Goal: Task Accomplishment & Management: Complete application form

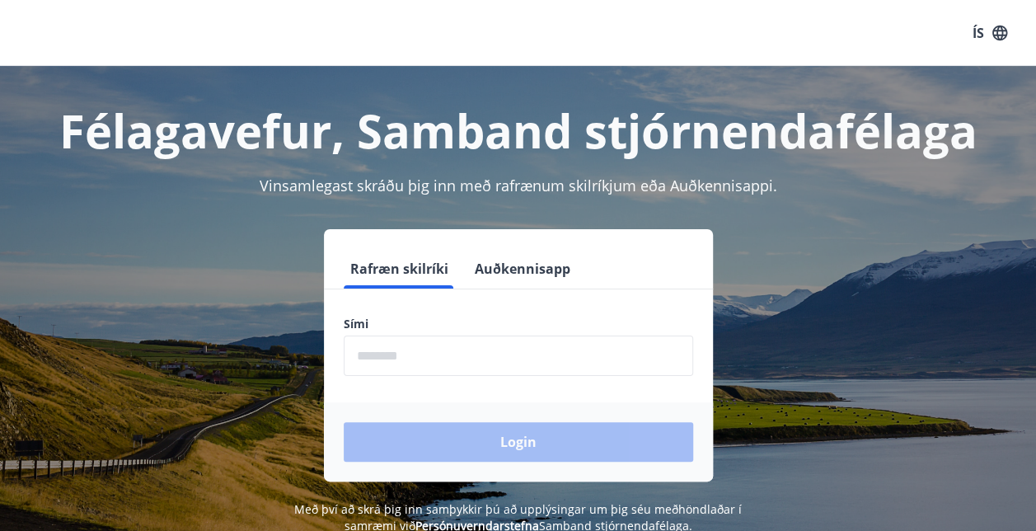
click at [437, 358] on input "phone" at bounding box center [518, 355] width 349 height 40
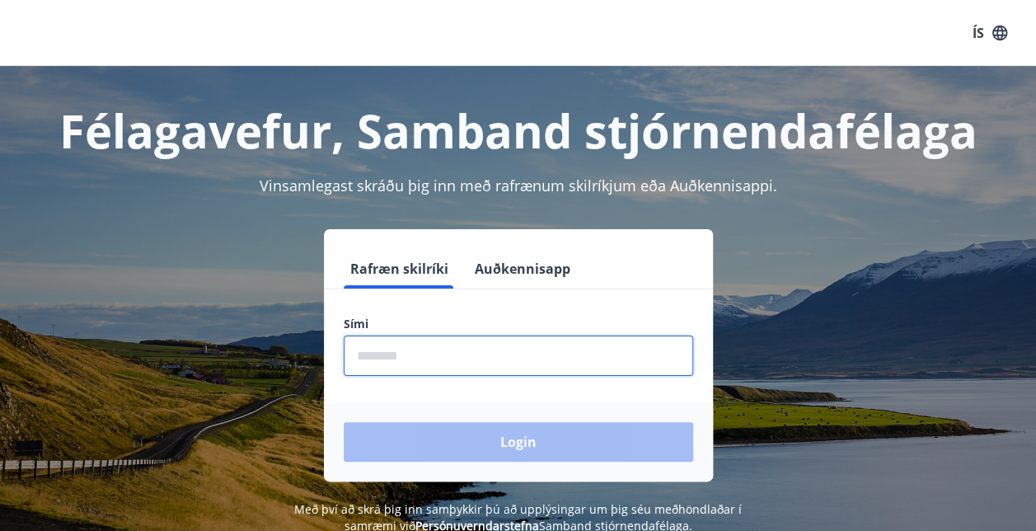
click at [408, 374] on input "phone" at bounding box center [518, 355] width 349 height 40
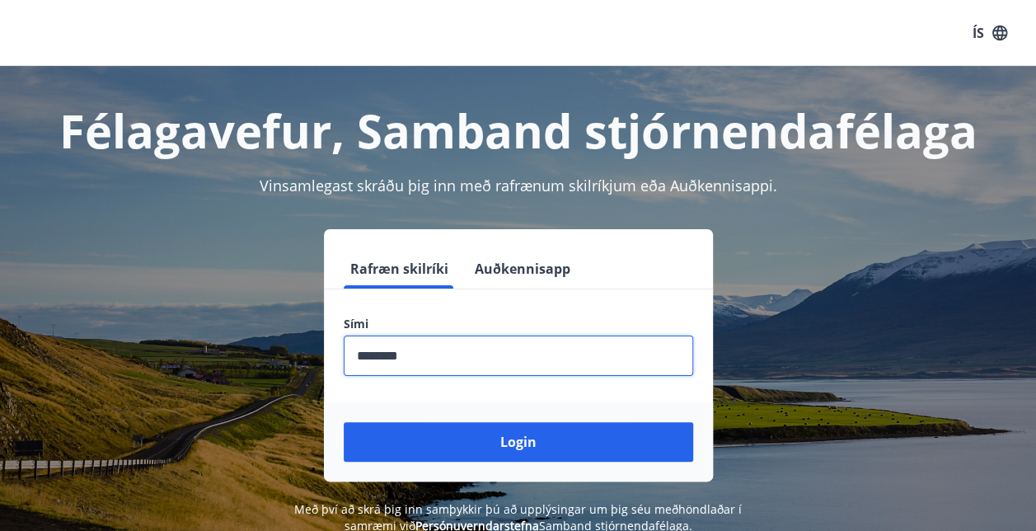
type input "********"
click at [344, 422] on button "Login" at bounding box center [518, 442] width 349 height 40
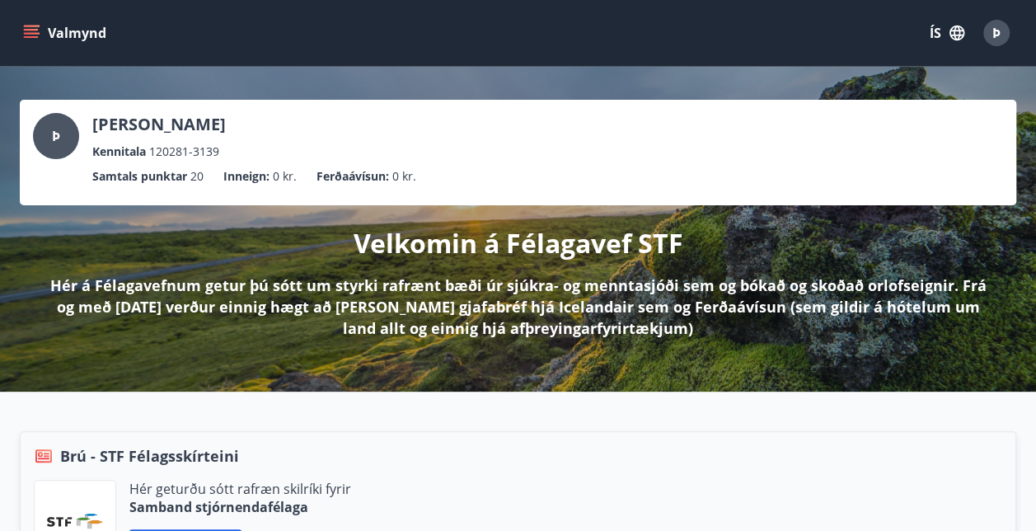
click at [526, 458] on div "Brú - STF Félagsskírteini" at bounding box center [518, 455] width 968 height 21
click at [31, 40] on icon "menu" at bounding box center [31, 33] width 16 height 16
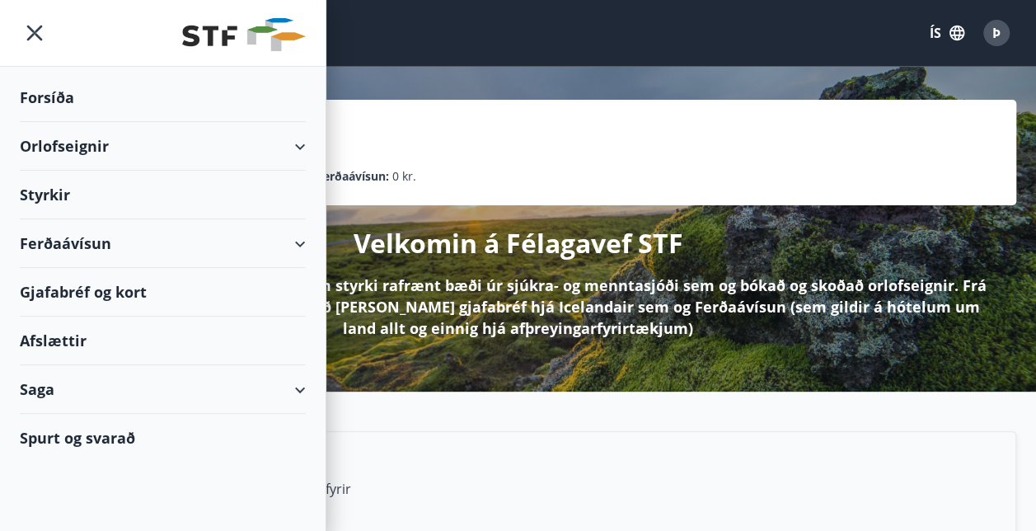
click at [48, 190] on div "Styrkir" at bounding box center [163, 195] width 286 height 49
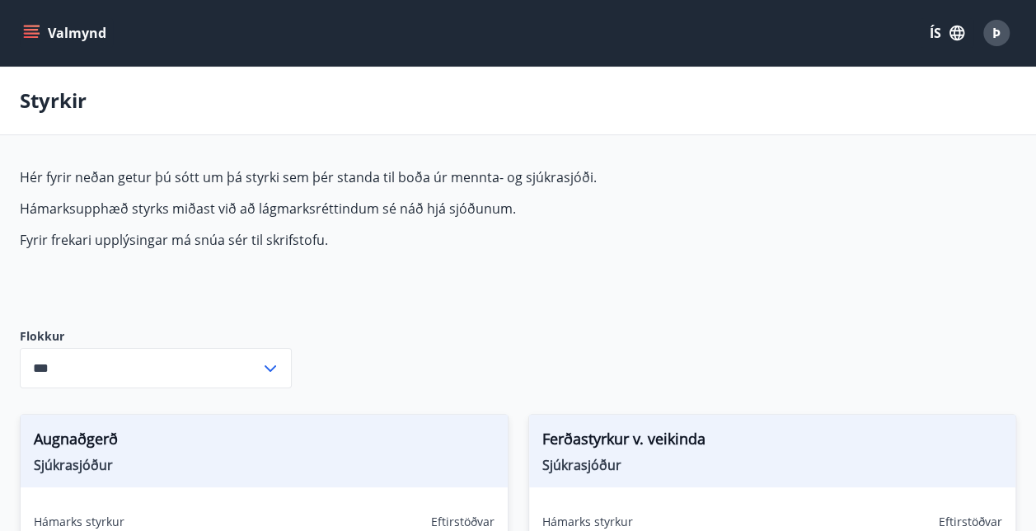
click at [455, 272] on div "Hér fyrir neðan getur þú sótt um þá styrki sem þér standa til boða úr mennta- o…" at bounding box center [409, 234] width 778 height 133
click at [272, 369] on icon at bounding box center [270, 368] width 20 height 20
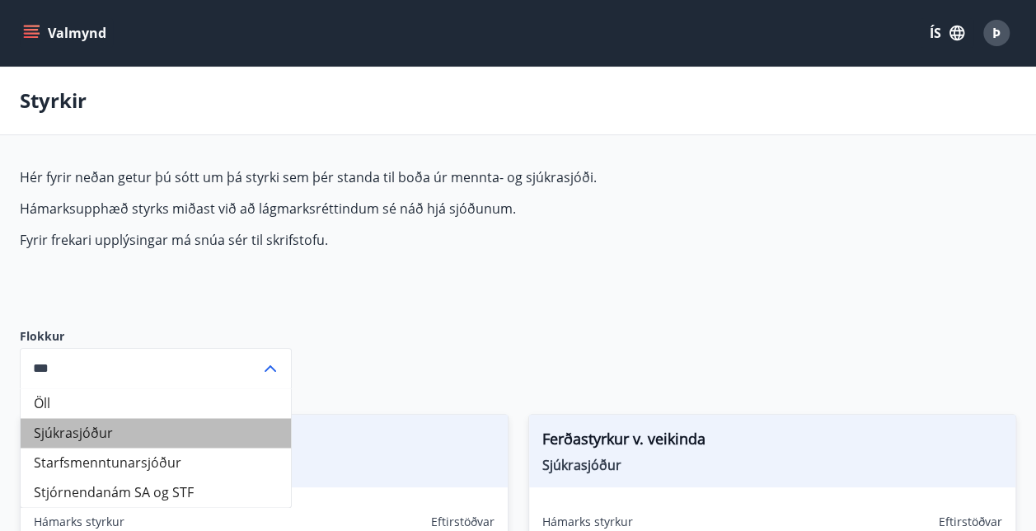
click at [130, 433] on li "Sjúkrasjóður" at bounding box center [156, 433] width 270 height 30
type input "**********"
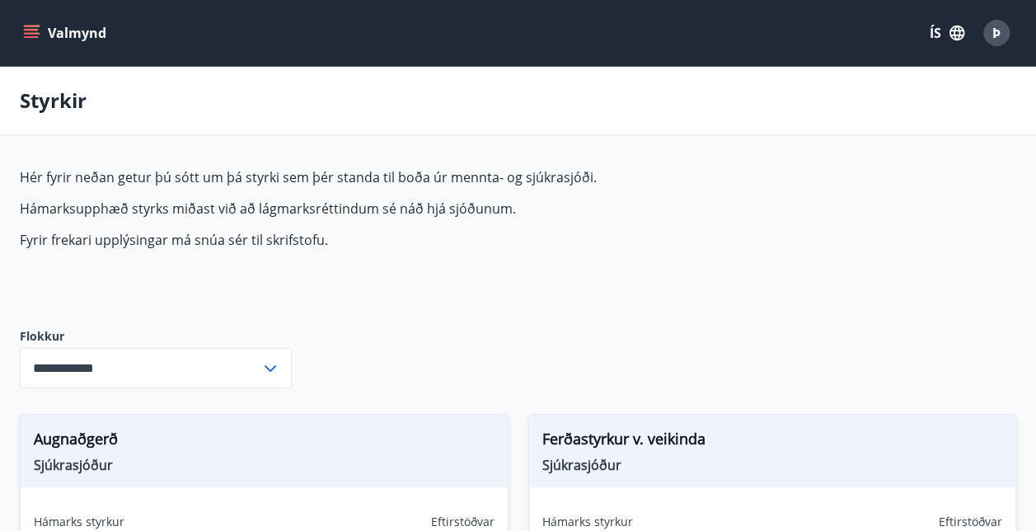
click at [10, 18] on div "Valmynd ÍS Þ" at bounding box center [518, 33] width 1036 height 66
click at [23, 23] on button "Valmynd" at bounding box center [66, 33] width 93 height 30
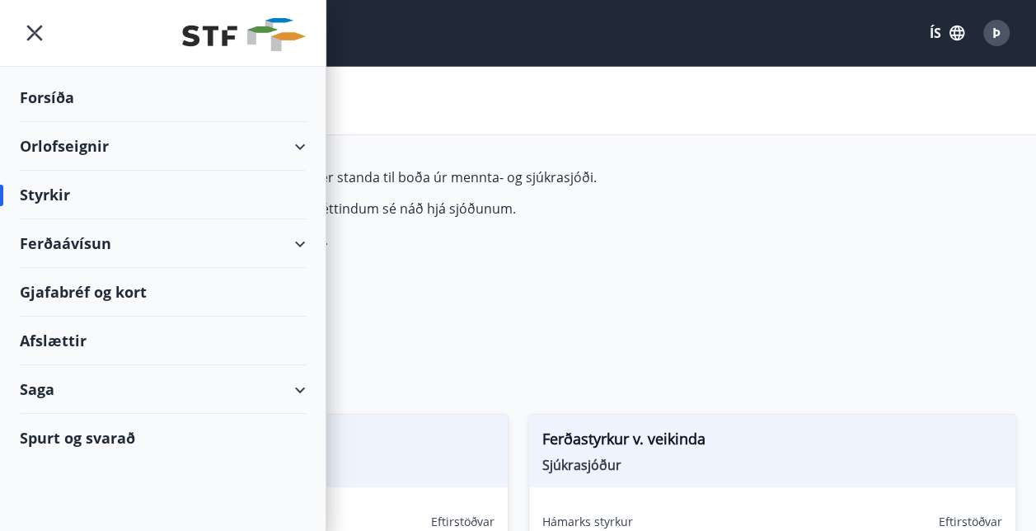
click at [30, 98] on div "Forsíða" at bounding box center [163, 97] width 286 height 49
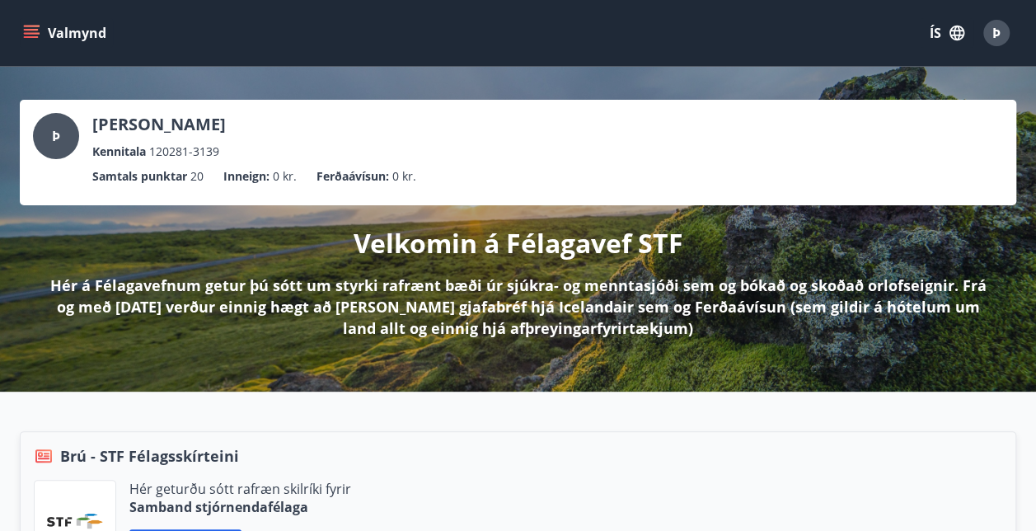
click at [895, 266] on div "Velkomin á Félagavef STF Hér á Félagavefnum getur þú sótt um styrki rafrænt bæð…" at bounding box center [518, 271] width 996 height 133
